Goal: Task Accomplishment & Management: Use online tool/utility

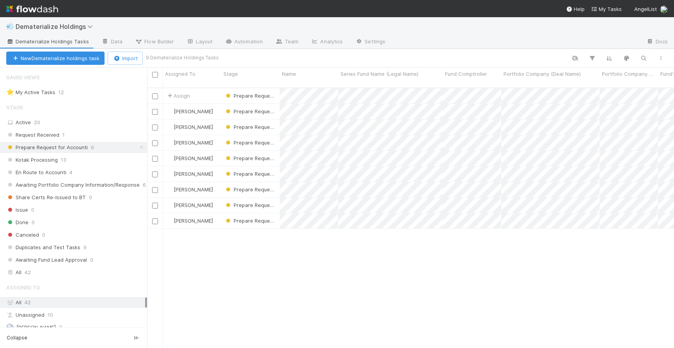
scroll to position [266, 527]
click at [80, 23] on span "Dematerialize Holdings" at bounding box center [56, 27] width 81 height 8
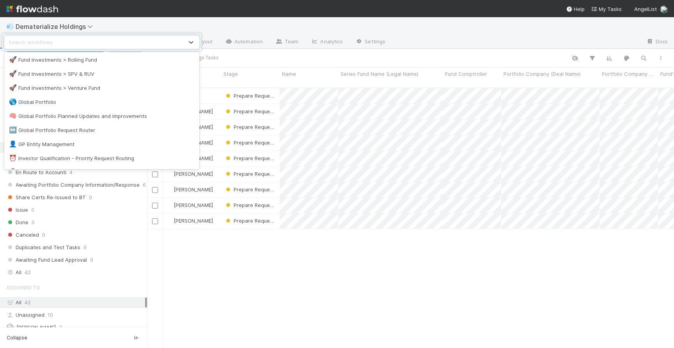
scroll to position [487, 0]
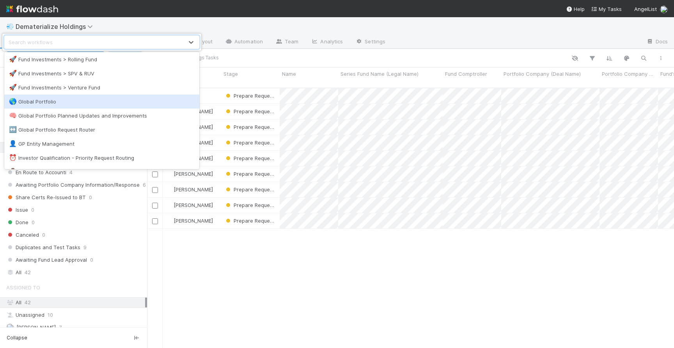
click at [104, 102] on div "🌎 Global Portfolio" at bounding box center [102, 102] width 186 height 8
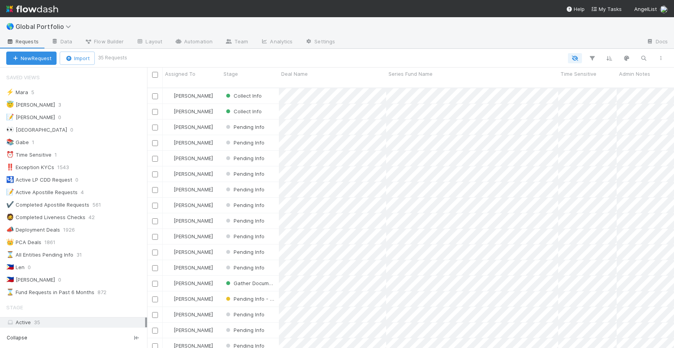
scroll to position [266, 527]
click at [104, 102] on div "😇 Jeremy 3" at bounding box center [76, 105] width 141 height 10
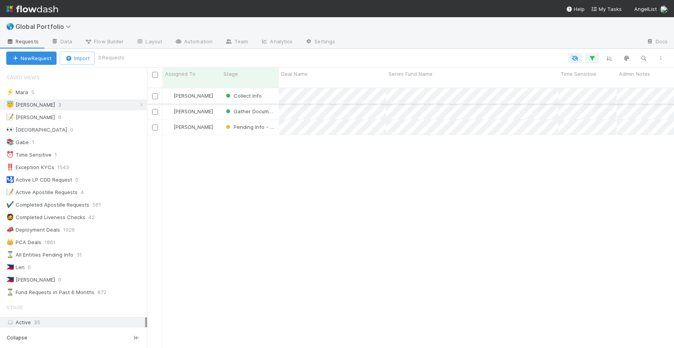
scroll to position [266, 527]
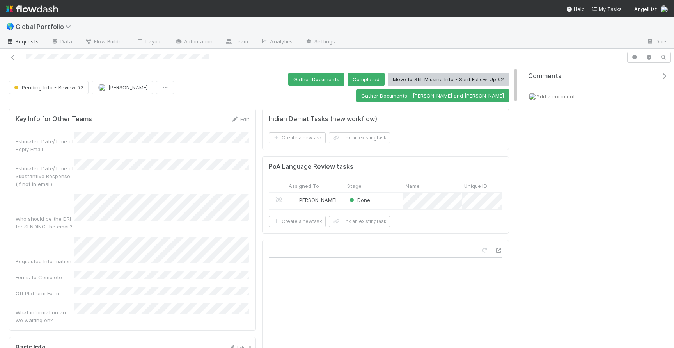
click at [59, 84] on span "Pending Info - Review #2" at bounding box center [47, 87] width 71 height 6
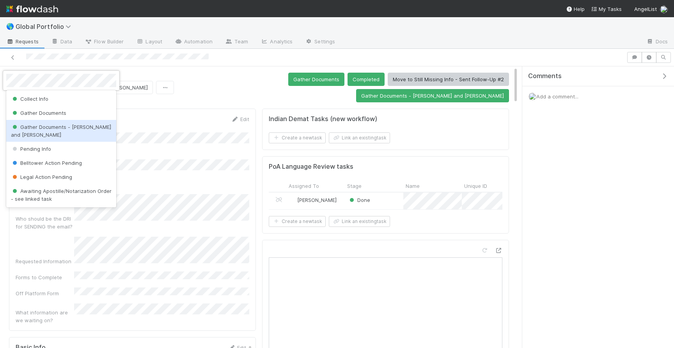
scroll to position [37, 0]
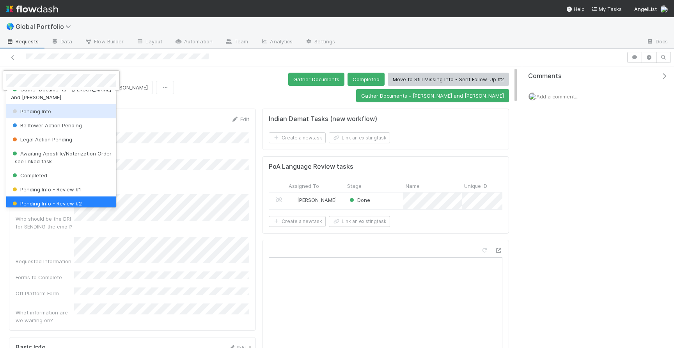
click at [55, 105] on div "Pending Info" at bounding box center [61, 111] width 110 height 14
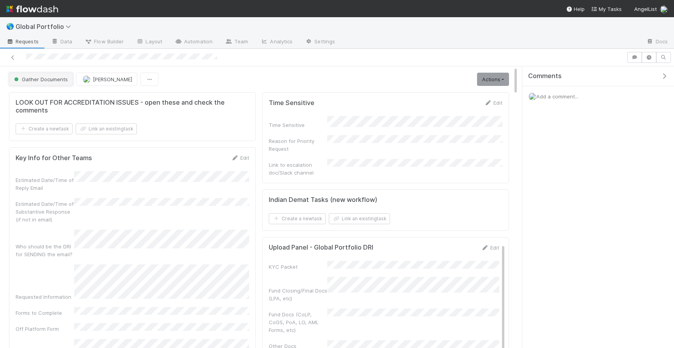
click at [52, 78] on span "Gather Documents" at bounding box center [39, 79] width 55 height 6
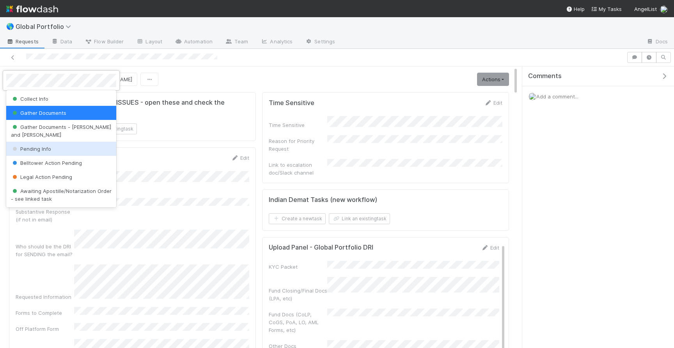
click at [49, 142] on div "Pending Info" at bounding box center [61, 149] width 110 height 14
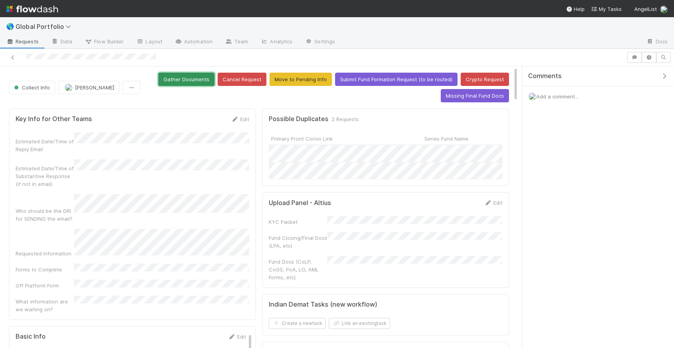
click at [196, 84] on button "Gather Documents" at bounding box center [186, 79] width 56 height 13
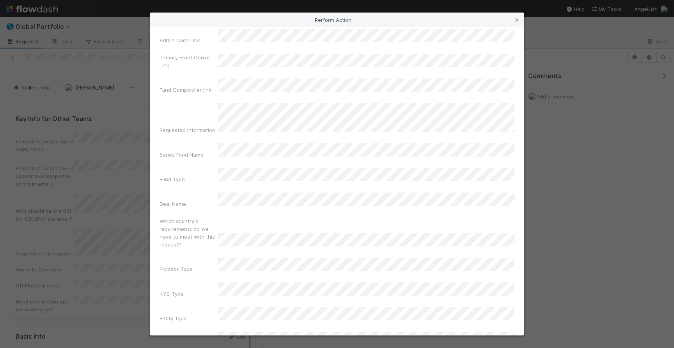
scroll to position [21, 0]
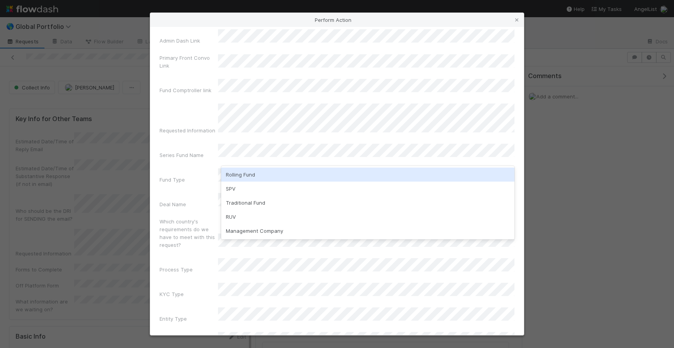
click at [290, 181] on div "Rolling Fund" at bounding box center [367, 174] width 293 height 14
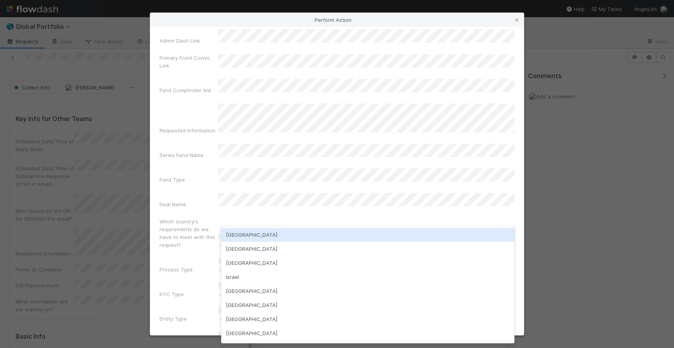
click at [271, 232] on div "USA" at bounding box center [367, 235] width 293 height 14
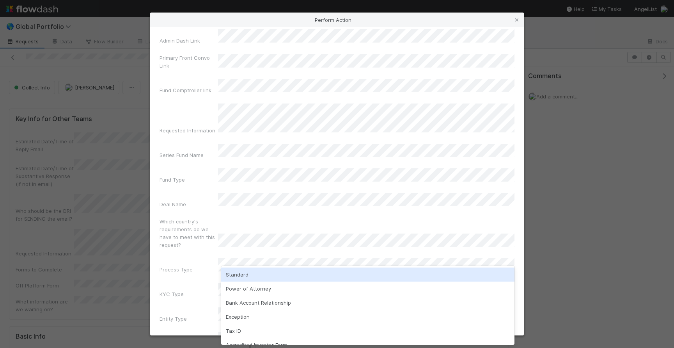
click at [261, 274] on div "Standard" at bounding box center [367, 274] width 293 height 14
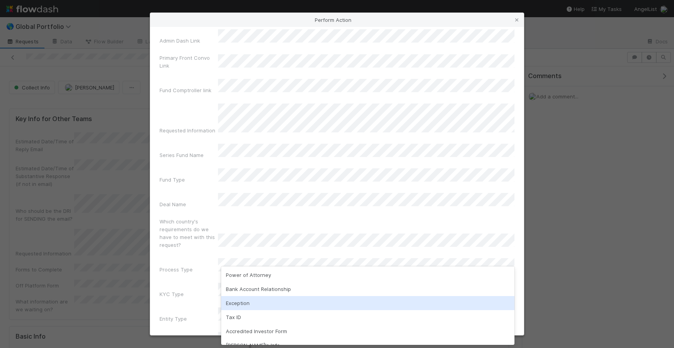
click at [191, 288] on div "Admin Dash Link Primary Front Convo Link Fund Comptroller link Requested Inform…" at bounding box center [337, 189] width 355 height 321
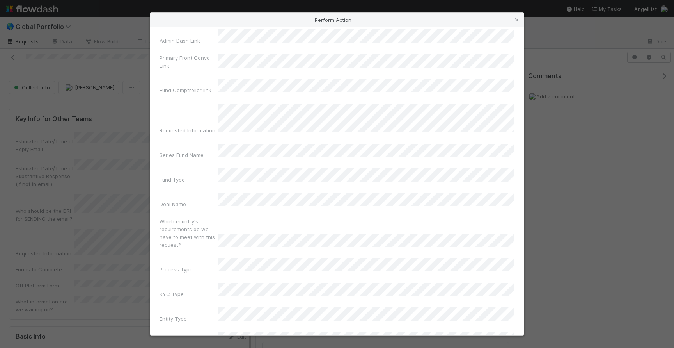
click at [298, 268] on div "Admin Dash Link Primary Front Convo Link Fund Comptroller link Requested Inform…" at bounding box center [337, 189] width 355 height 321
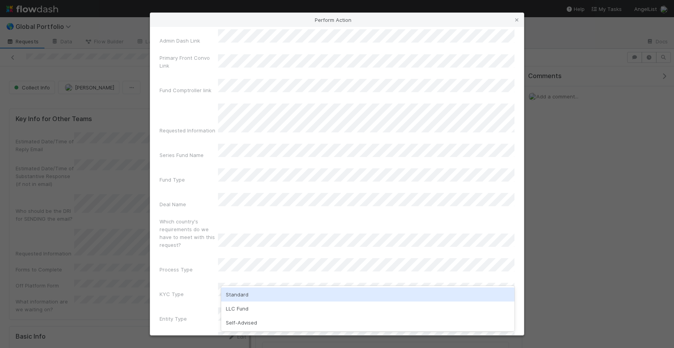
click at [276, 297] on div "Standard" at bounding box center [367, 294] width 293 height 14
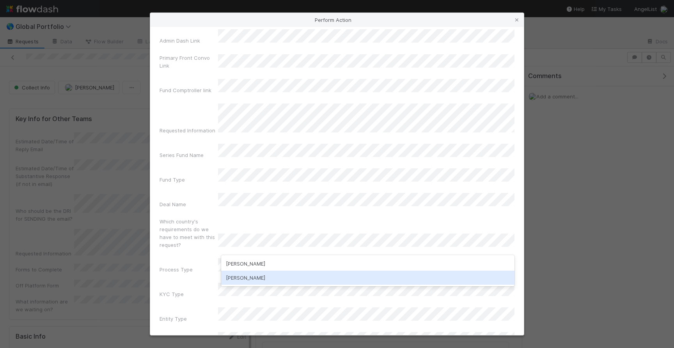
click at [287, 281] on div "Nadia Koritareva" at bounding box center [367, 277] width 293 height 14
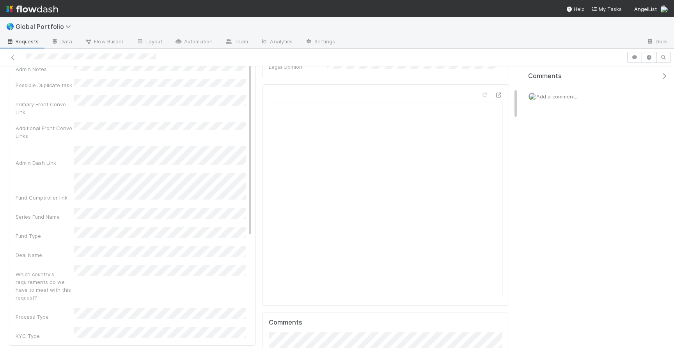
scroll to position [0, 0]
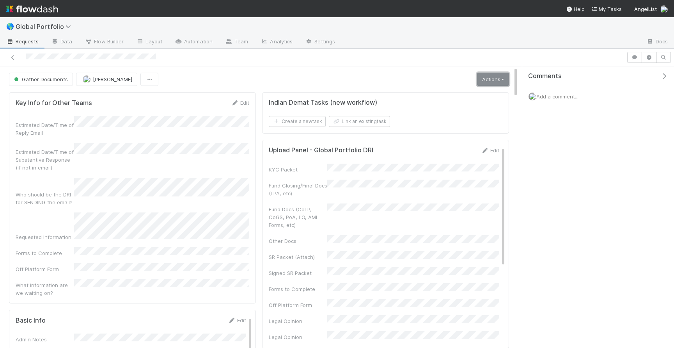
click at [487, 81] on link "Actions" at bounding box center [493, 79] width 32 height 13
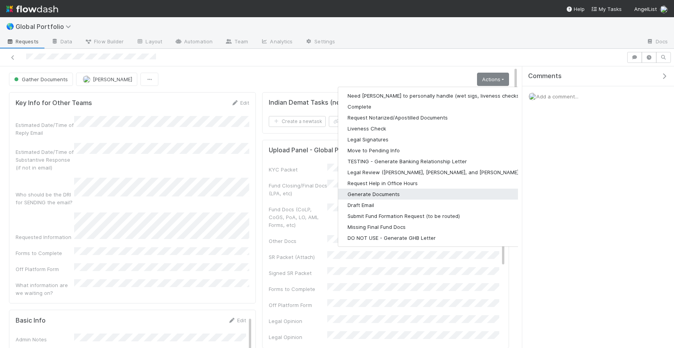
click at [400, 194] on button "Generate Documents" at bounding box center [439, 194] width 203 height 11
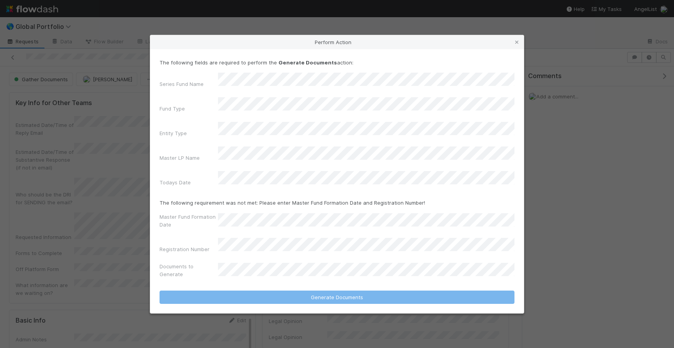
click at [198, 91] on div "Series Fund Name" at bounding box center [337, 82] width 355 height 18
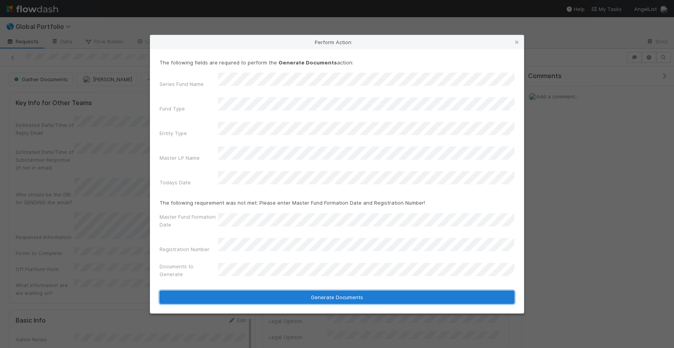
click at [291, 290] on button "Generate Documents" at bounding box center [337, 296] width 355 height 13
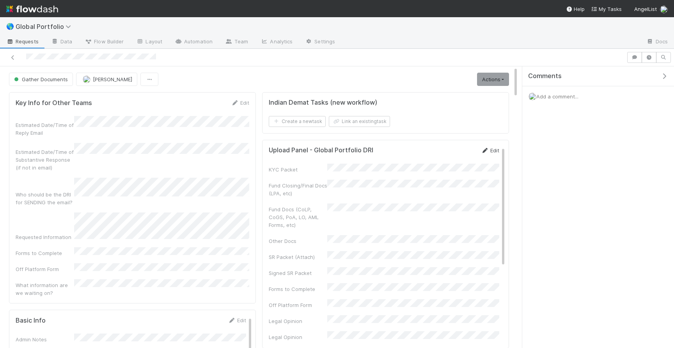
click at [499, 148] on link "Edit" at bounding box center [490, 150] width 18 height 6
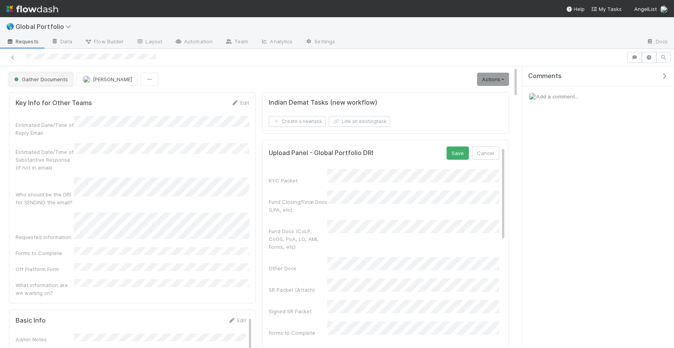
click at [62, 83] on button "Gather Documents" at bounding box center [41, 79] width 64 height 13
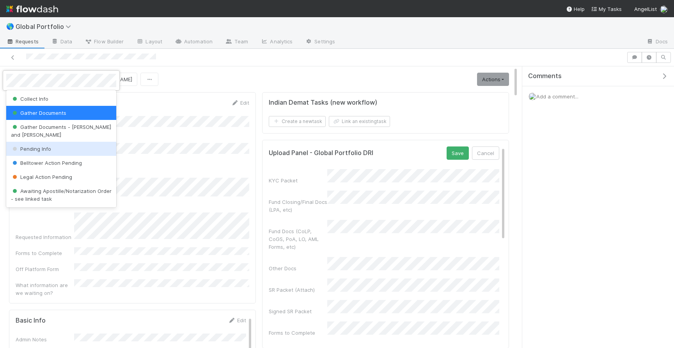
click at [44, 144] on div "Pending Info" at bounding box center [61, 149] width 110 height 14
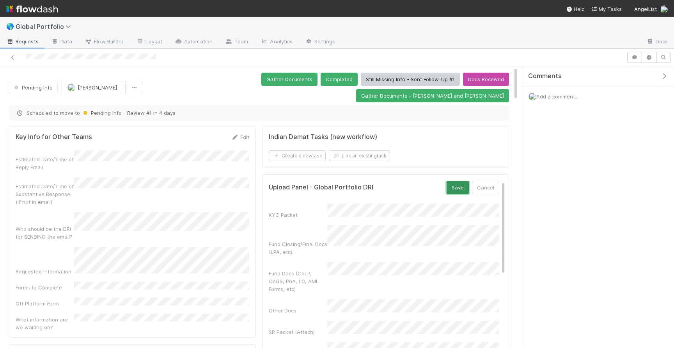
click at [459, 181] on button "Save" at bounding box center [458, 187] width 22 height 13
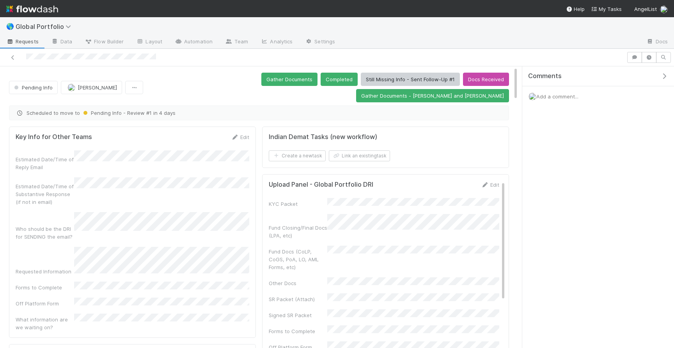
click at [9, 57] on div at bounding box center [313, 57] width 621 height 11
click at [11, 57] on icon at bounding box center [13, 57] width 8 height 5
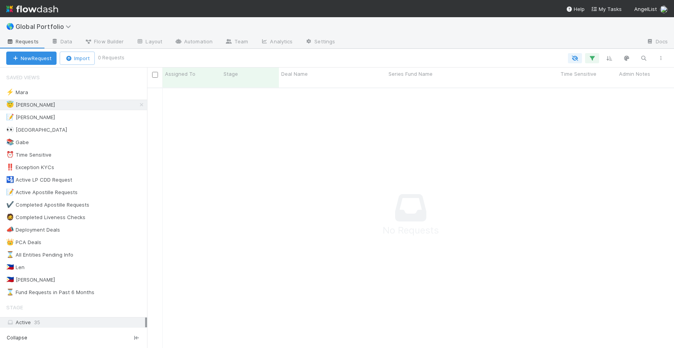
scroll to position [0, 0]
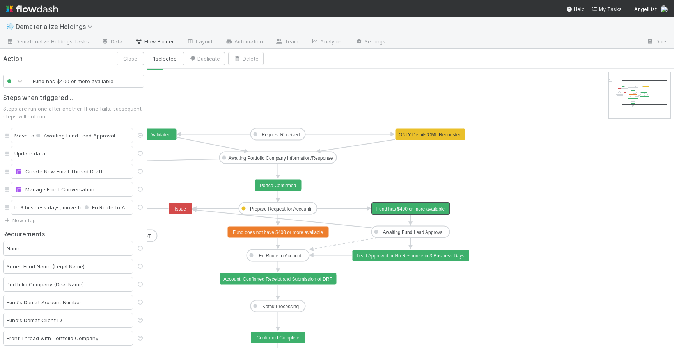
click at [325, 91] on icon "Request Received Prepare Request for Accounti Kotak Processing En Route to Acco…" at bounding box center [410, 270] width 527 height 403
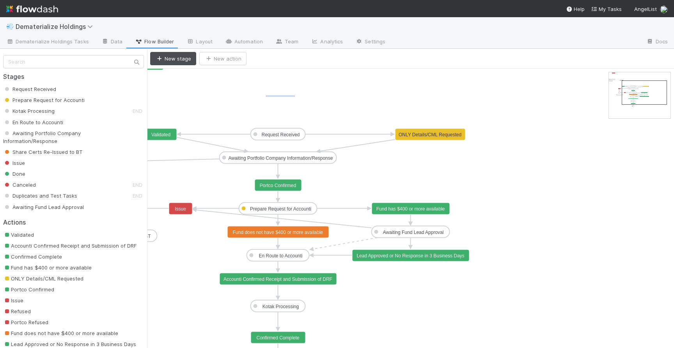
drag, startPoint x: 267, startPoint y: 97, endPoint x: 295, endPoint y: 95, distance: 28.2
click at [295, 95] on icon "Request Received Prepare Request for Accounti Kotak Processing En Route to Acco…" at bounding box center [410, 270] width 527 height 403
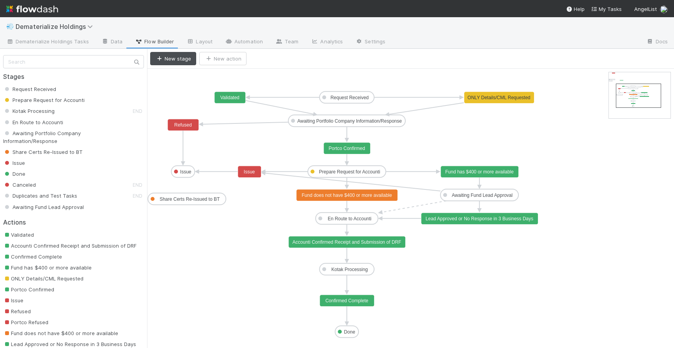
drag, startPoint x: 656, startPoint y: 87, endPoint x: 651, endPoint y: 90, distance: 6.6
click at [59, 38] on span "Dematerialize Holdings Tasks" at bounding box center [47, 41] width 83 height 8
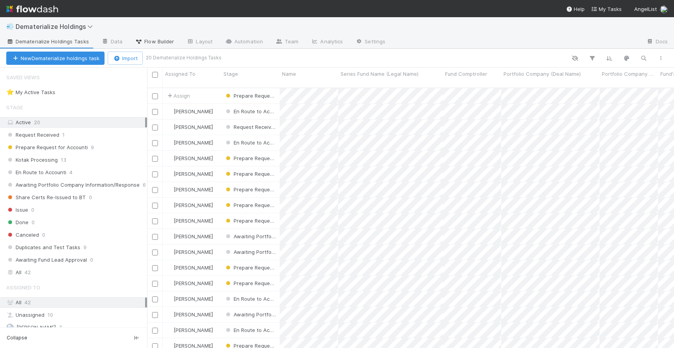
scroll to position [266, 527]
click at [108, 145] on div "Prepare Request for Accounti 9" at bounding box center [76, 147] width 141 height 10
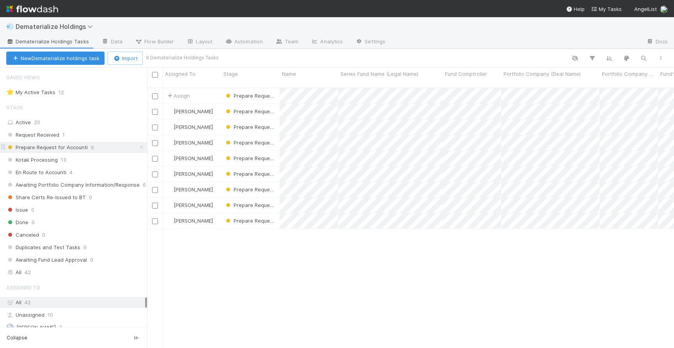
scroll to position [266, 527]
click at [218, 89] on div "Assign" at bounding box center [192, 95] width 59 height 15
